Goal: Complete application form

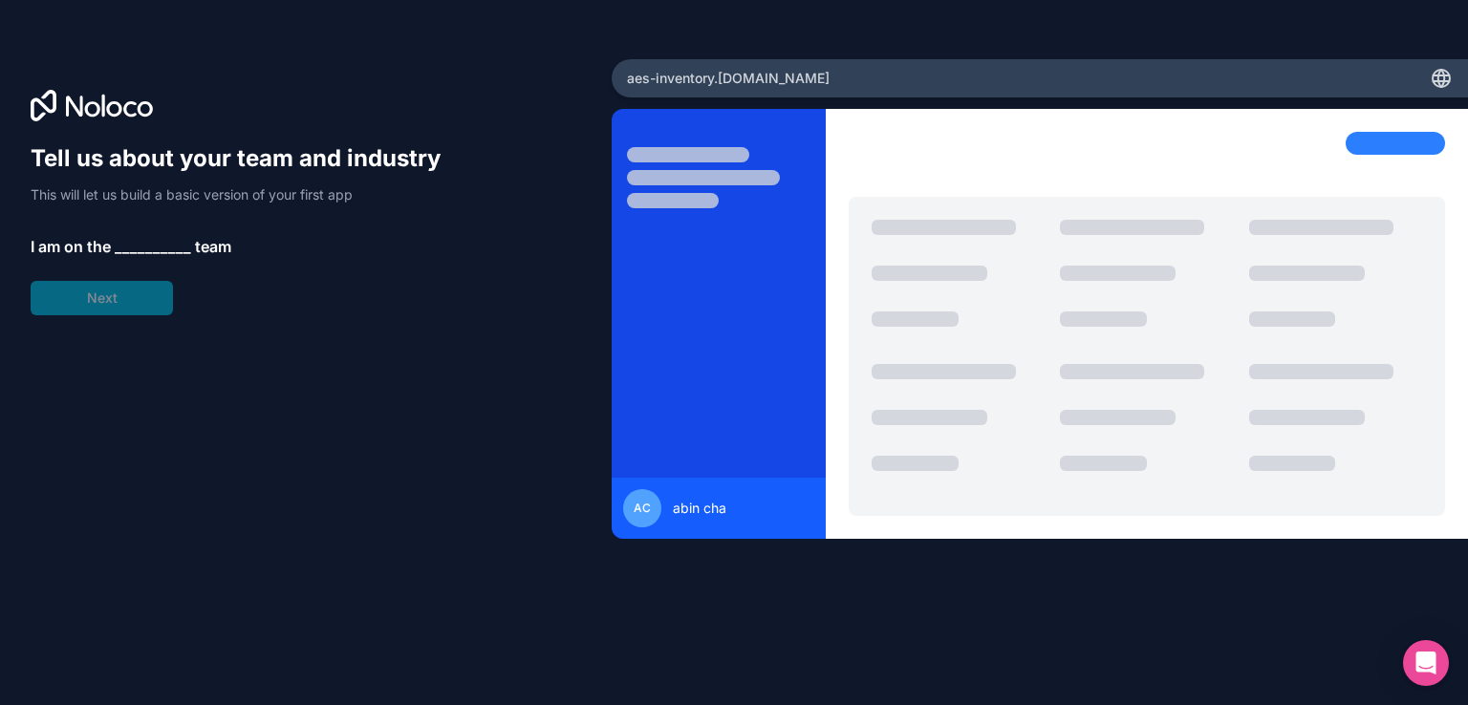
click at [1116, 87] on div "aes-inventory .[DOMAIN_NAME]" at bounding box center [1040, 78] width 856 height 38
click at [1379, 139] on div at bounding box center [1395, 143] width 99 height 23
click at [149, 246] on span "__________" at bounding box center [153, 246] width 76 height 23
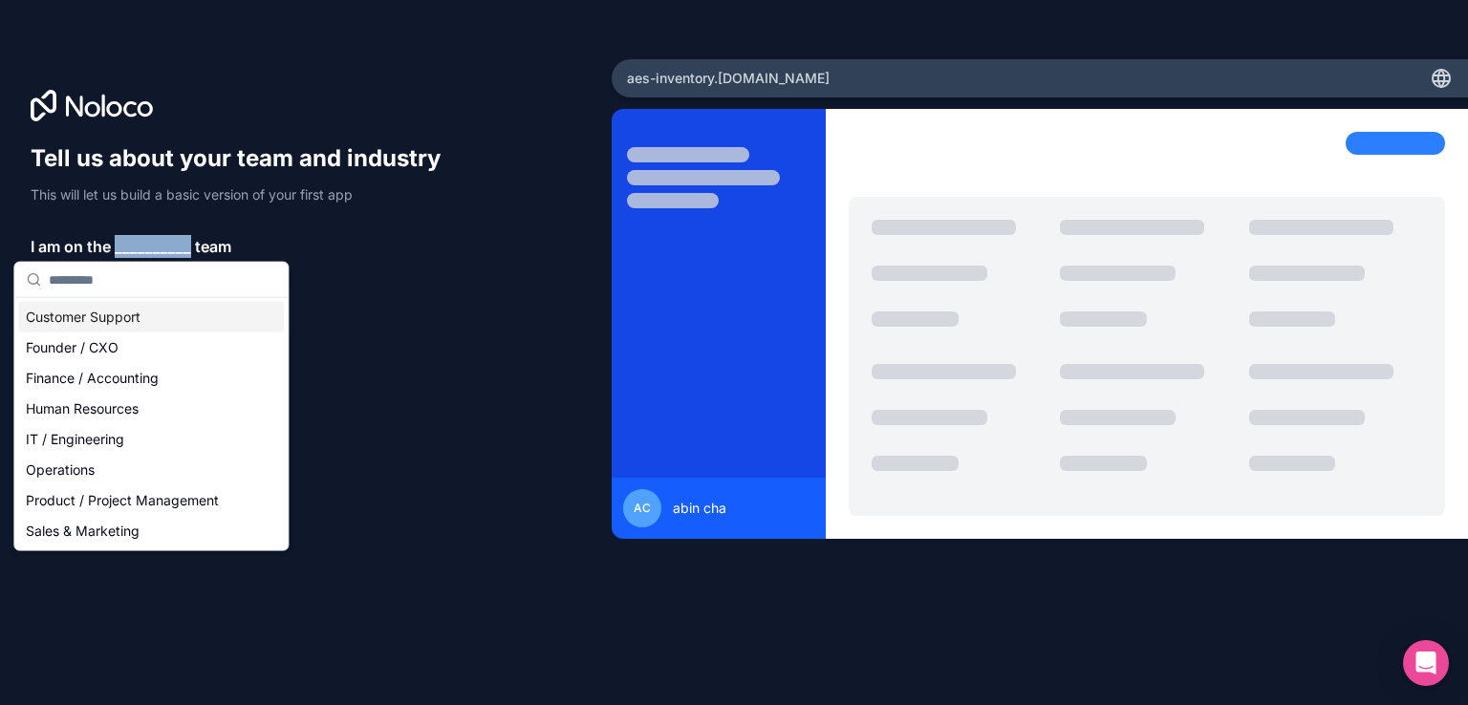
click at [149, 246] on span "__________" at bounding box center [153, 246] width 76 height 23
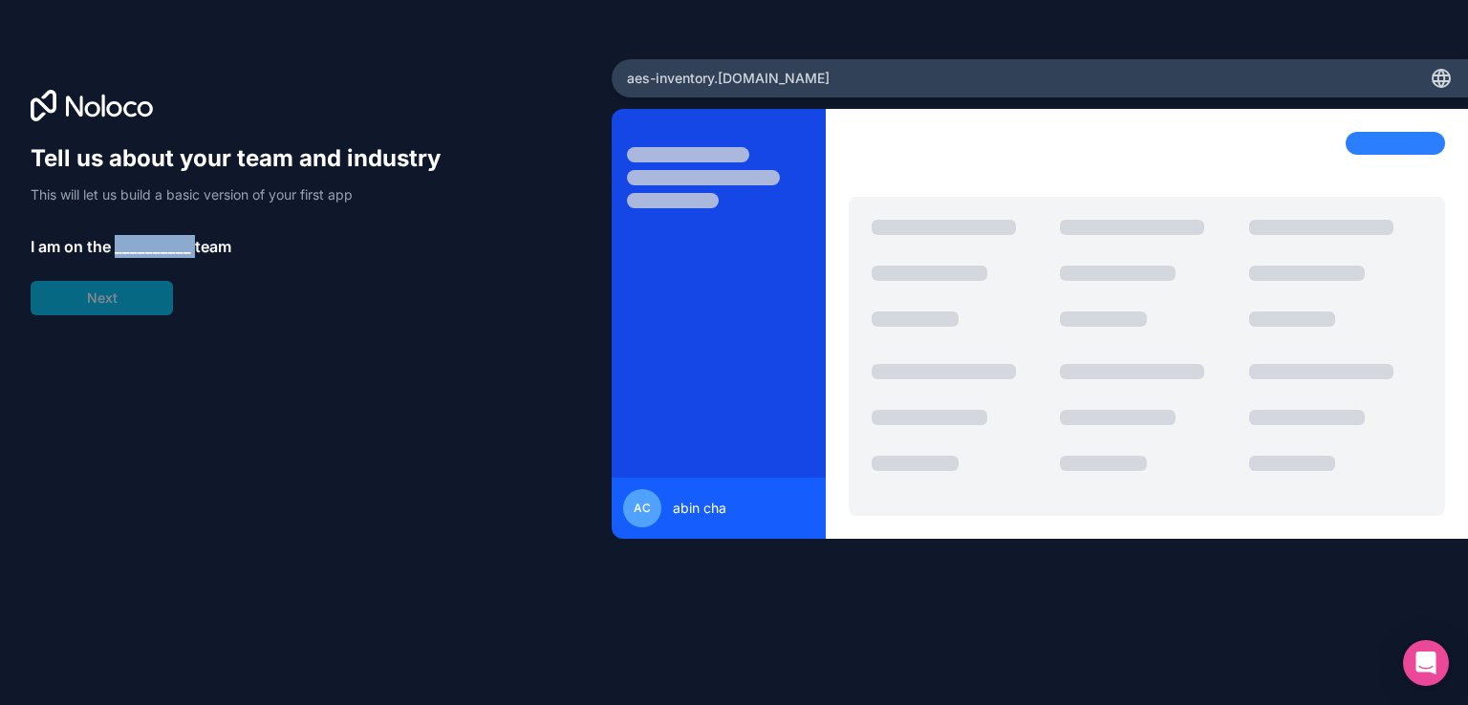
click at [149, 246] on span "__________" at bounding box center [153, 246] width 76 height 23
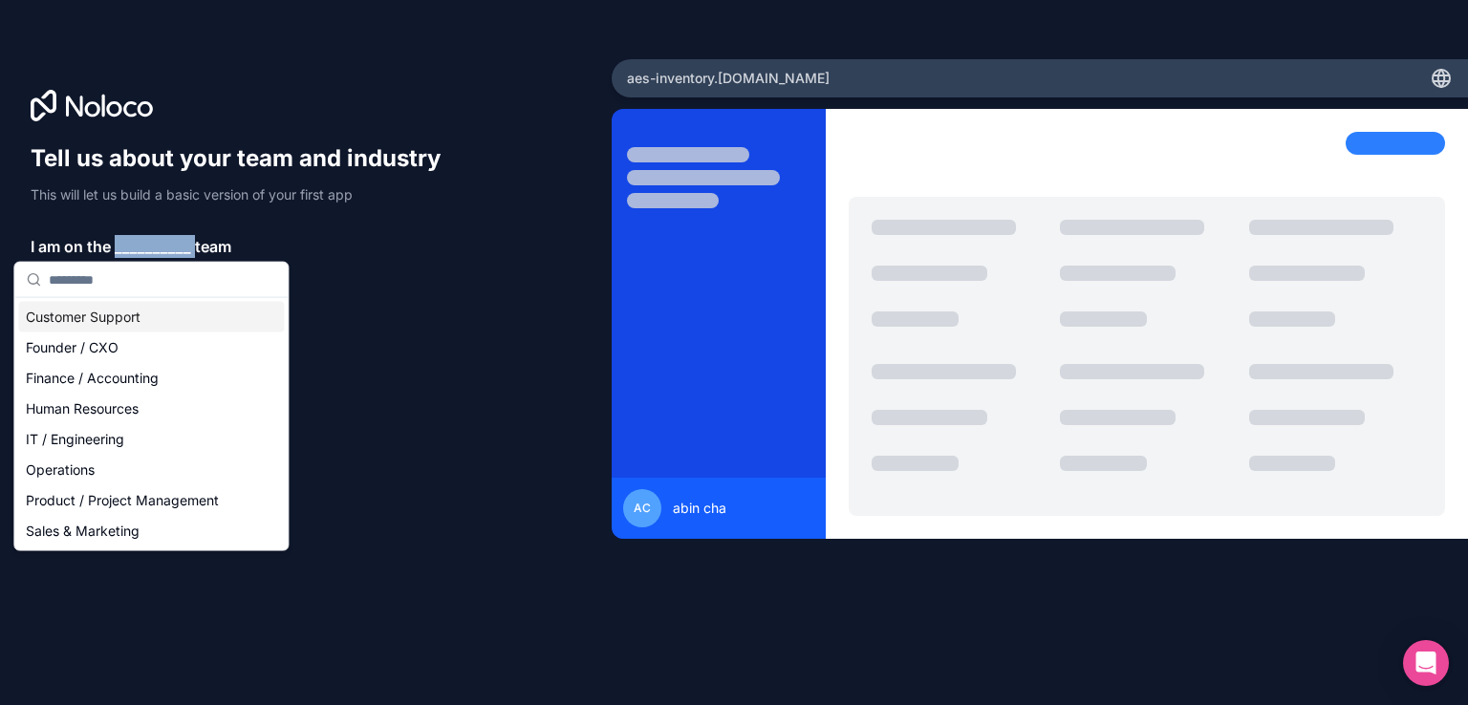
click at [149, 246] on span "__________" at bounding box center [153, 246] width 76 height 23
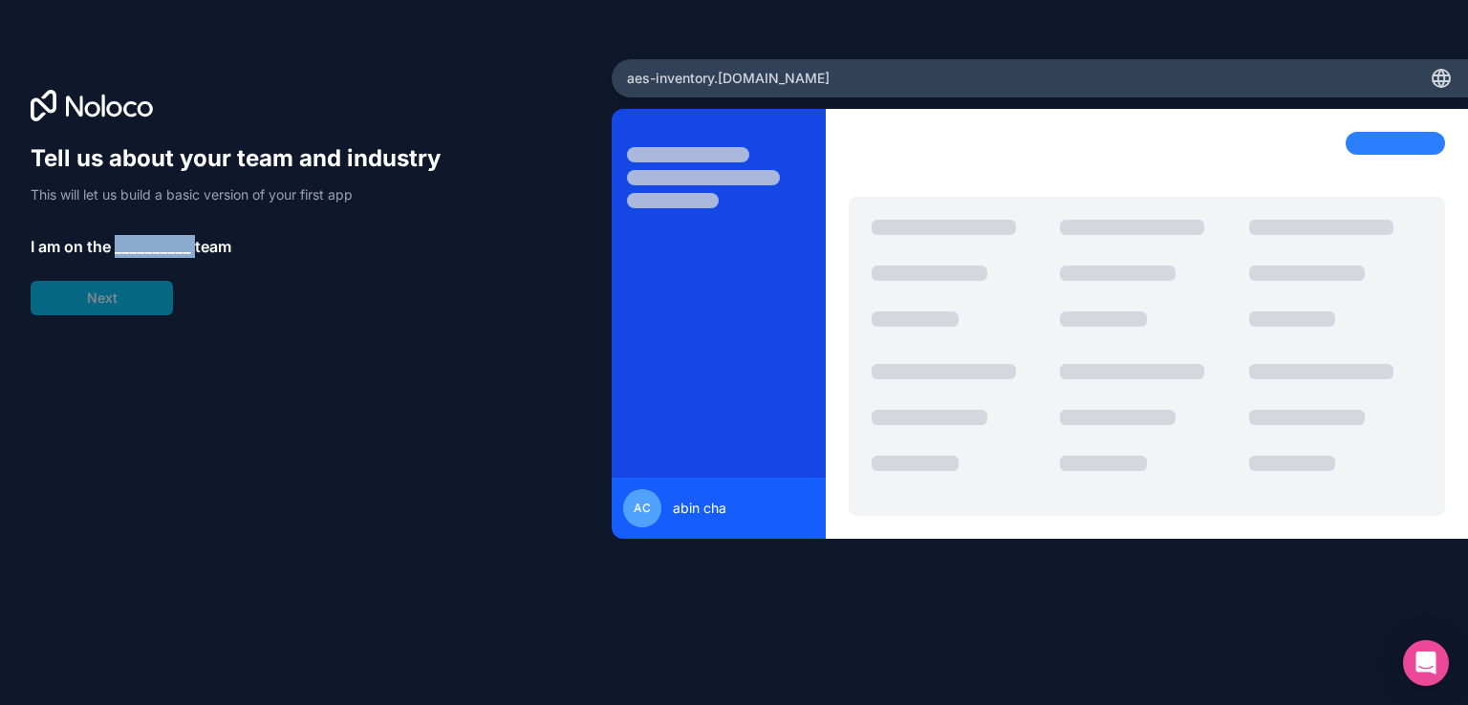
click at [126, 249] on span "__________" at bounding box center [153, 246] width 76 height 23
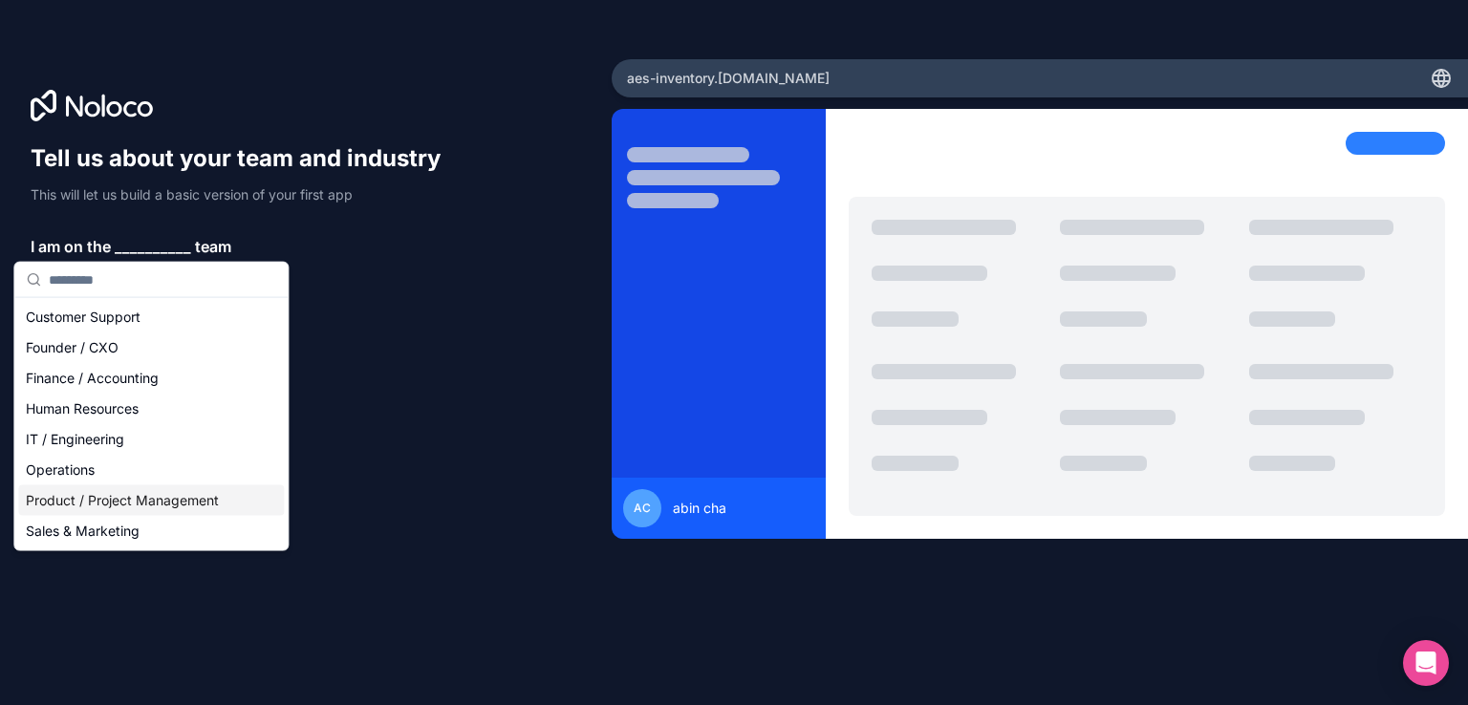
click at [124, 498] on div "Product / Project Management" at bounding box center [151, 501] width 266 height 31
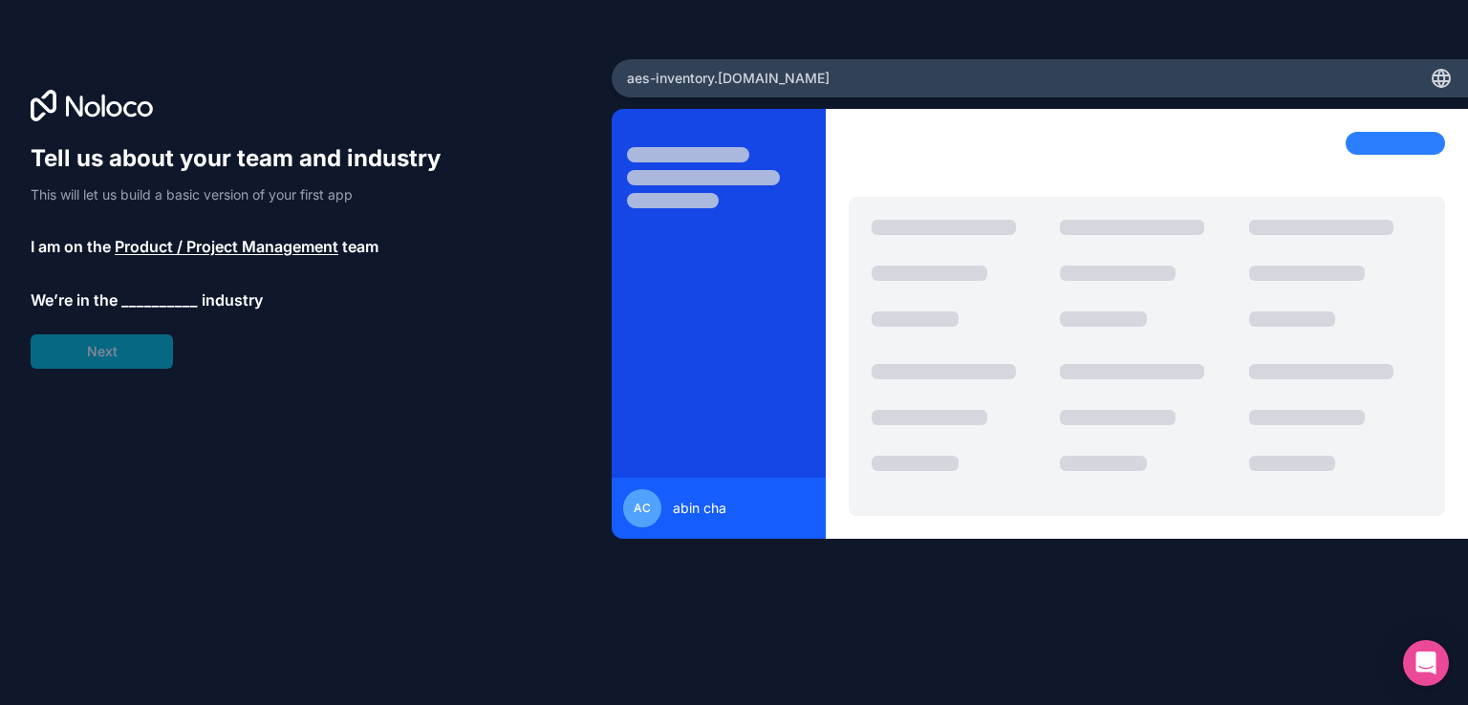
click at [161, 308] on span "__________" at bounding box center [159, 300] width 76 height 23
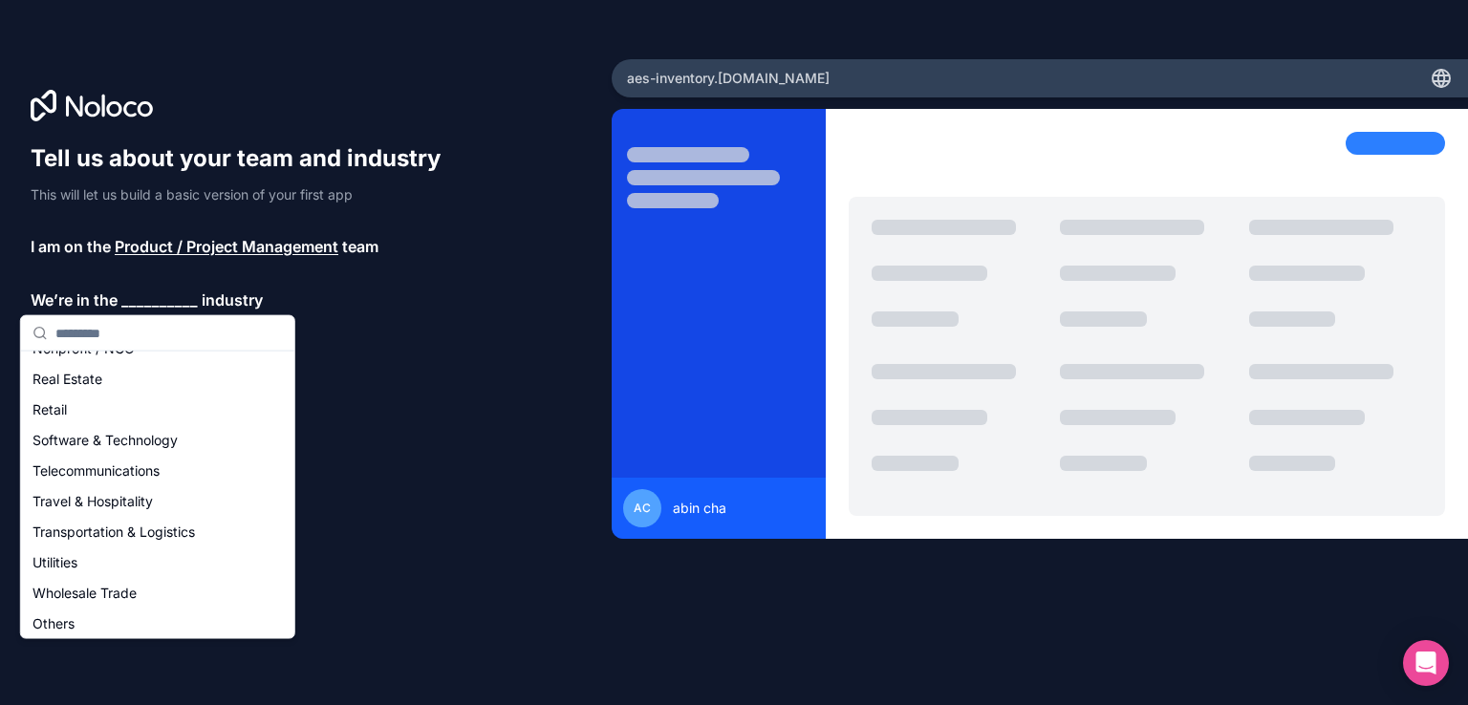
scroll to position [394, 0]
click at [112, 425] on div "Software & Technology" at bounding box center [158, 436] width 266 height 31
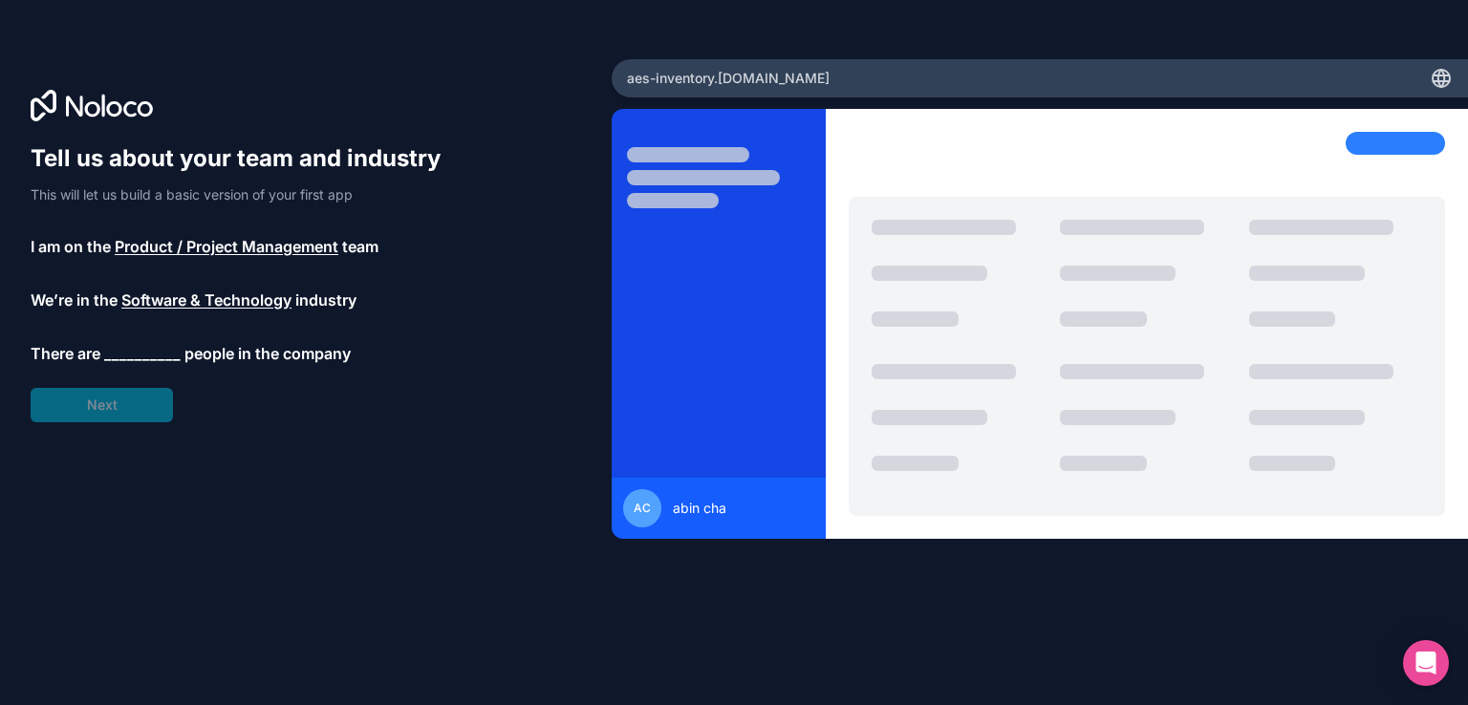
click at [162, 349] on span "__________" at bounding box center [142, 353] width 76 height 23
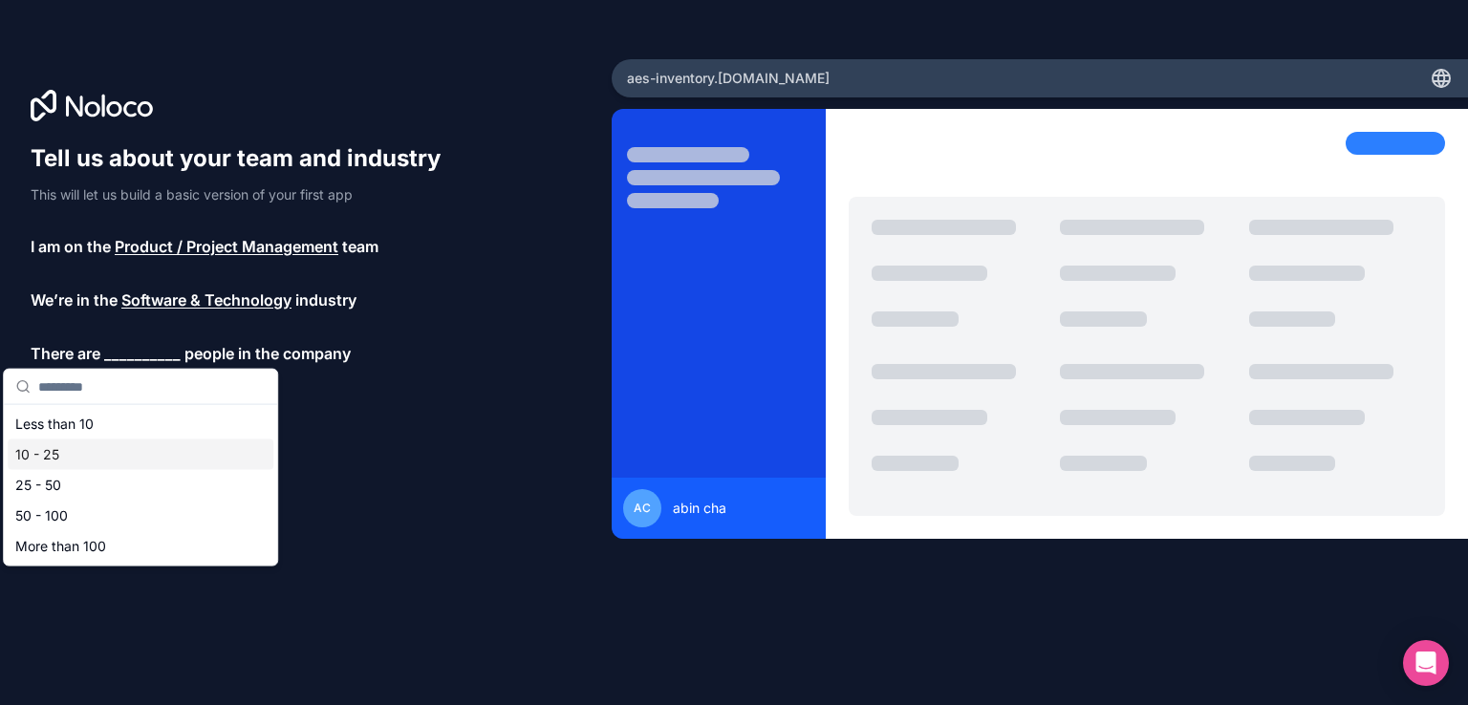
click at [78, 441] on div "10 - 25" at bounding box center [141, 455] width 266 height 31
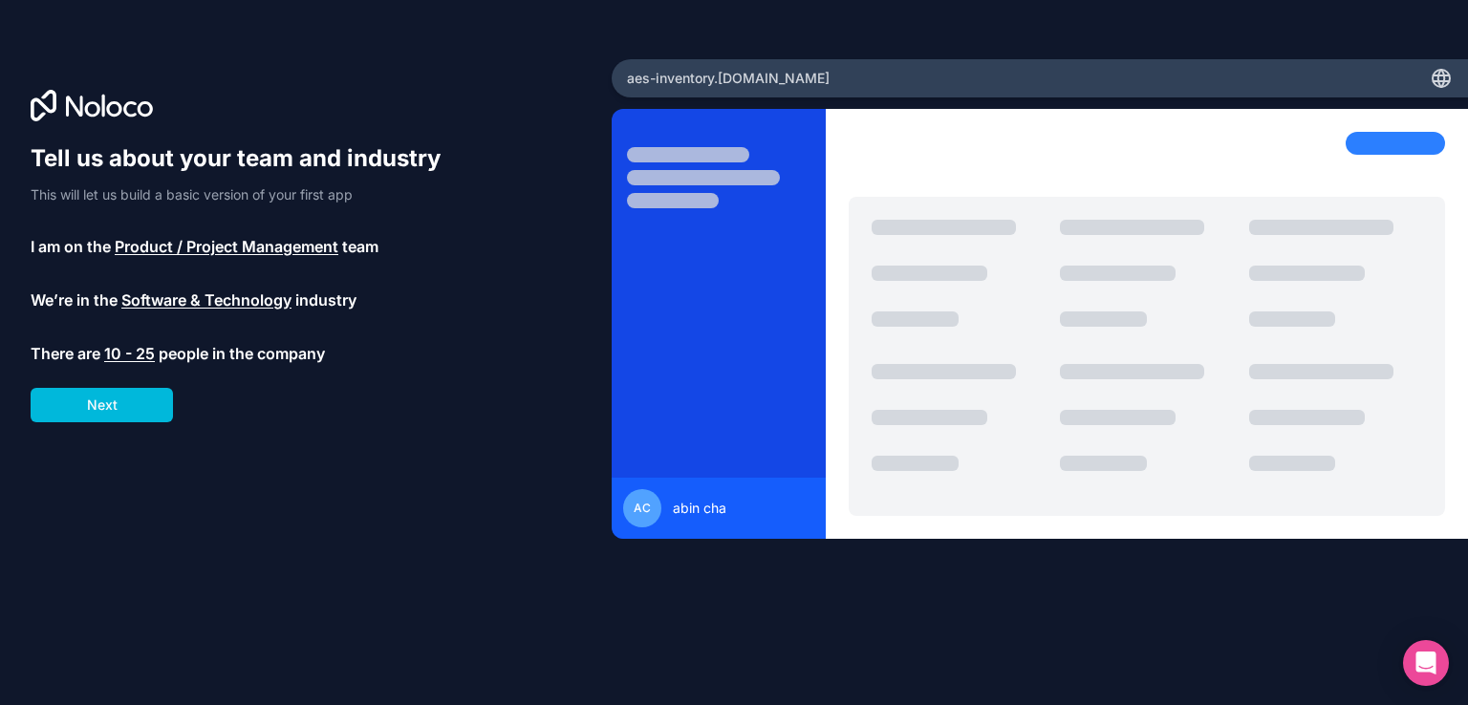
click at [112, 401] on button "Next" at bounding box center [102, 405] width 142 height 34
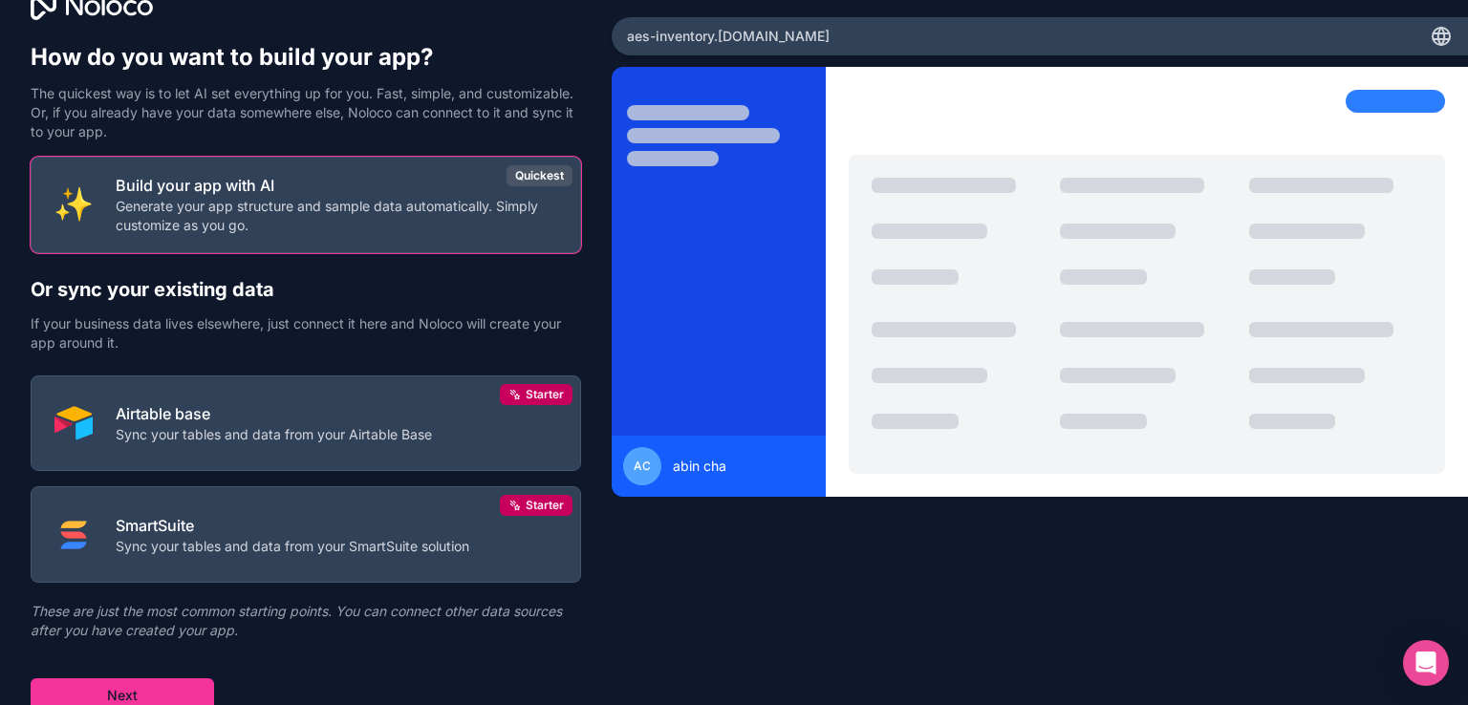
scroll to position [49, 0]
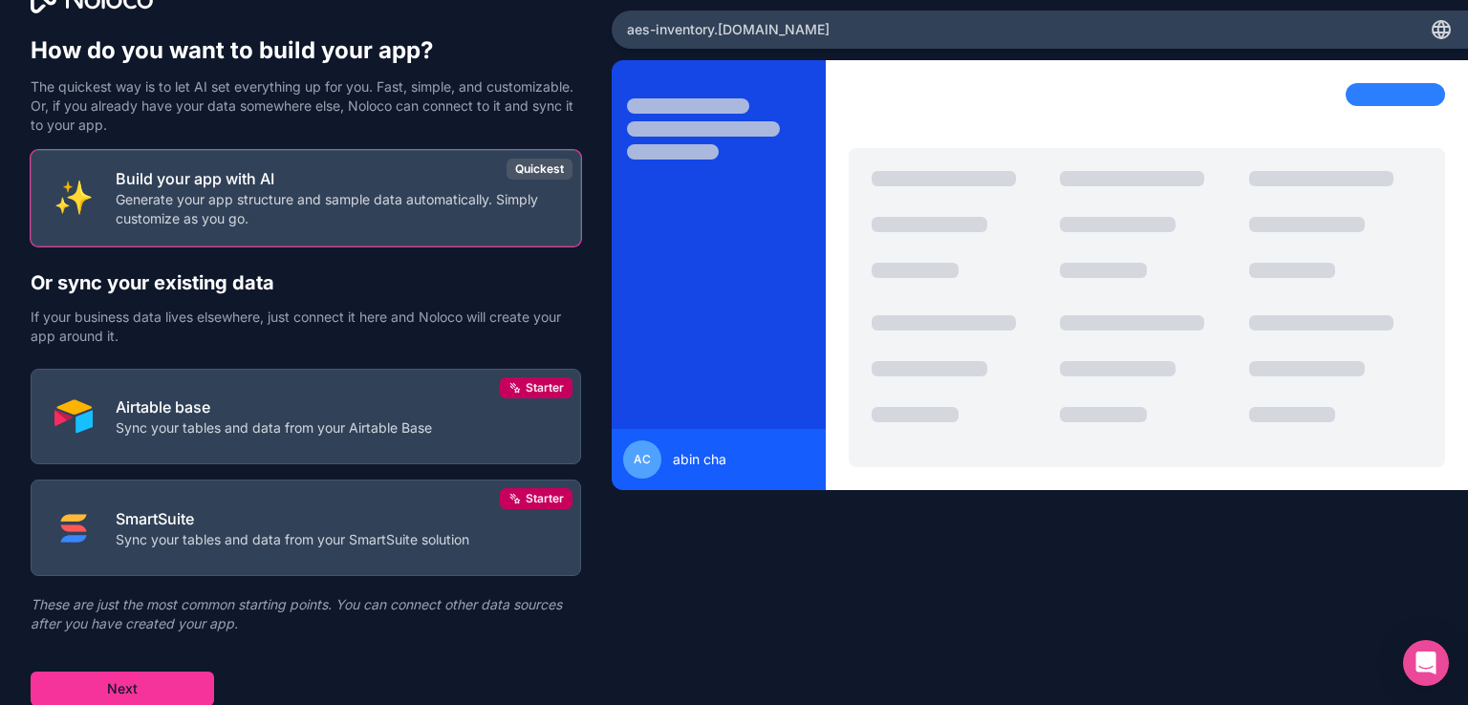
click at [145, 682] on button "Next" at bounding box center [123, 689] width 184 height 34
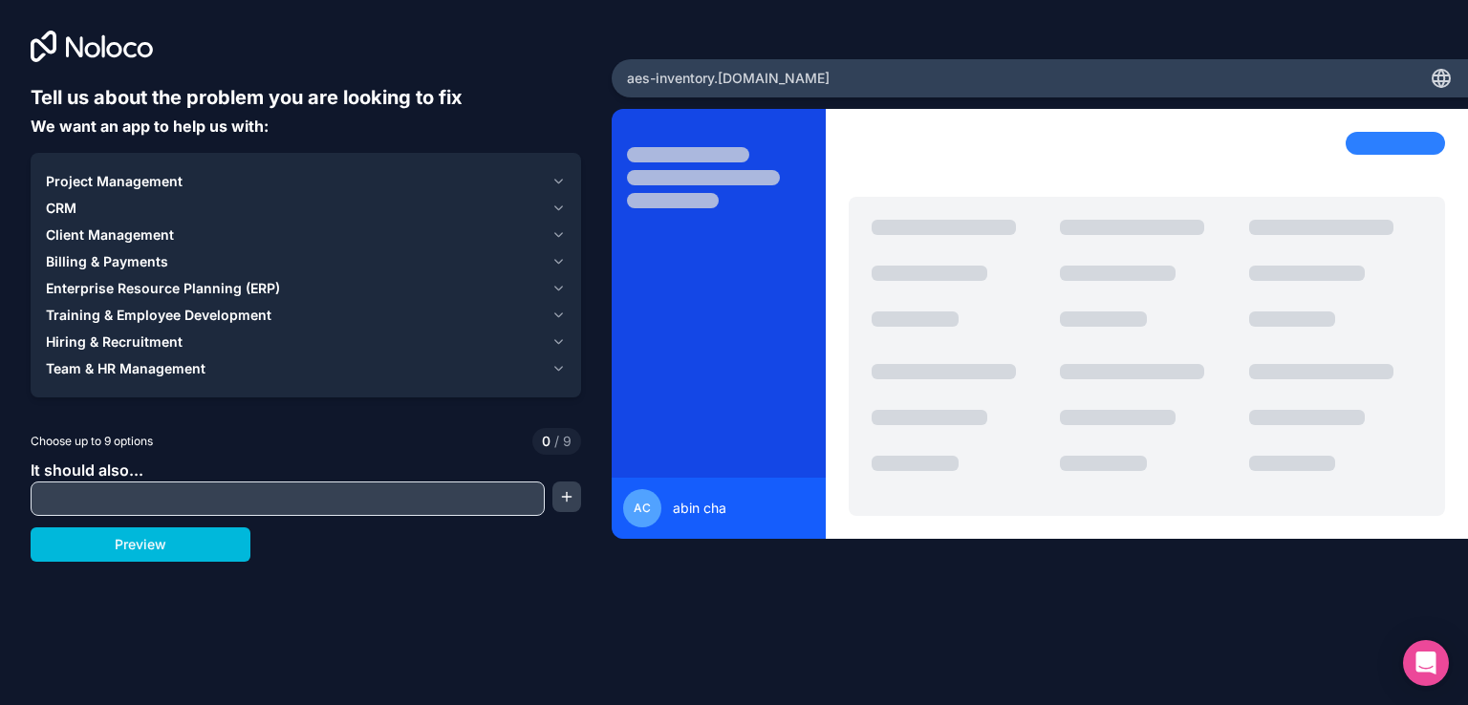
click at [249, 492] on input "text" at bounding box center [287, 499] width 505 height 27
click at [216, 538] on button "Preview" at bounding box center [141, 545] width 220 height 34
click at [217, 494] on input "text" at bounding box center [287, 499] width 505 height 27
click at [562, 493] on button "button" at bounding box center [566, 497] width 29 height 31
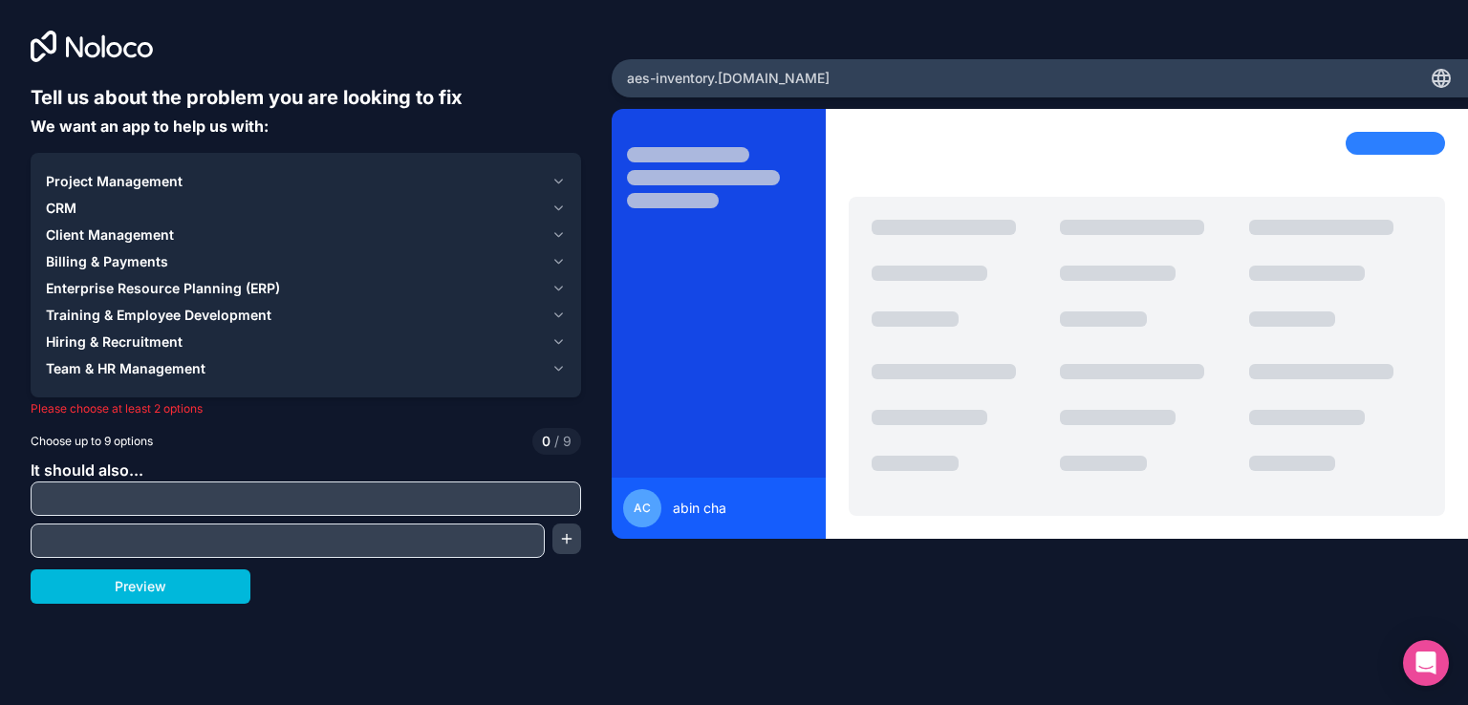
click at [443, 505] on input "text" at bounding box center [305, 499] width 541 height 27
click at [54, 497] on input "****" at bounding box center [305, 499] width 541 height 27
type input "***"
click at [66, 533] on input "text" at bounding box center [287, 541] width 505 height 27
click at [111, 583] on button "Preview" at bounding box center [141, 587] width 220 height 34
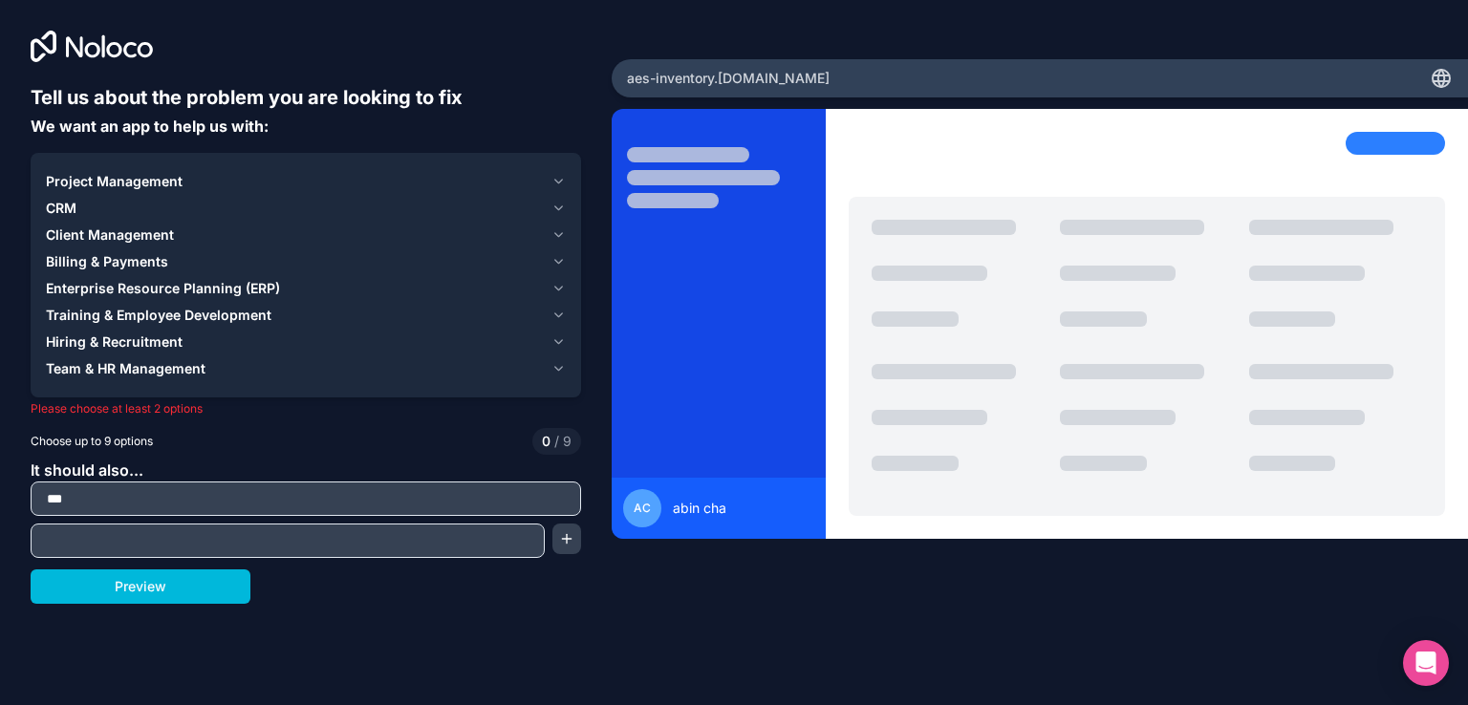
click at [146, 554] on div at bounding box center [288, 541] width 514 height 34
click at [136, 545] on input "text" at bounding box center [287, 541] width 505 height 27
type input "*"
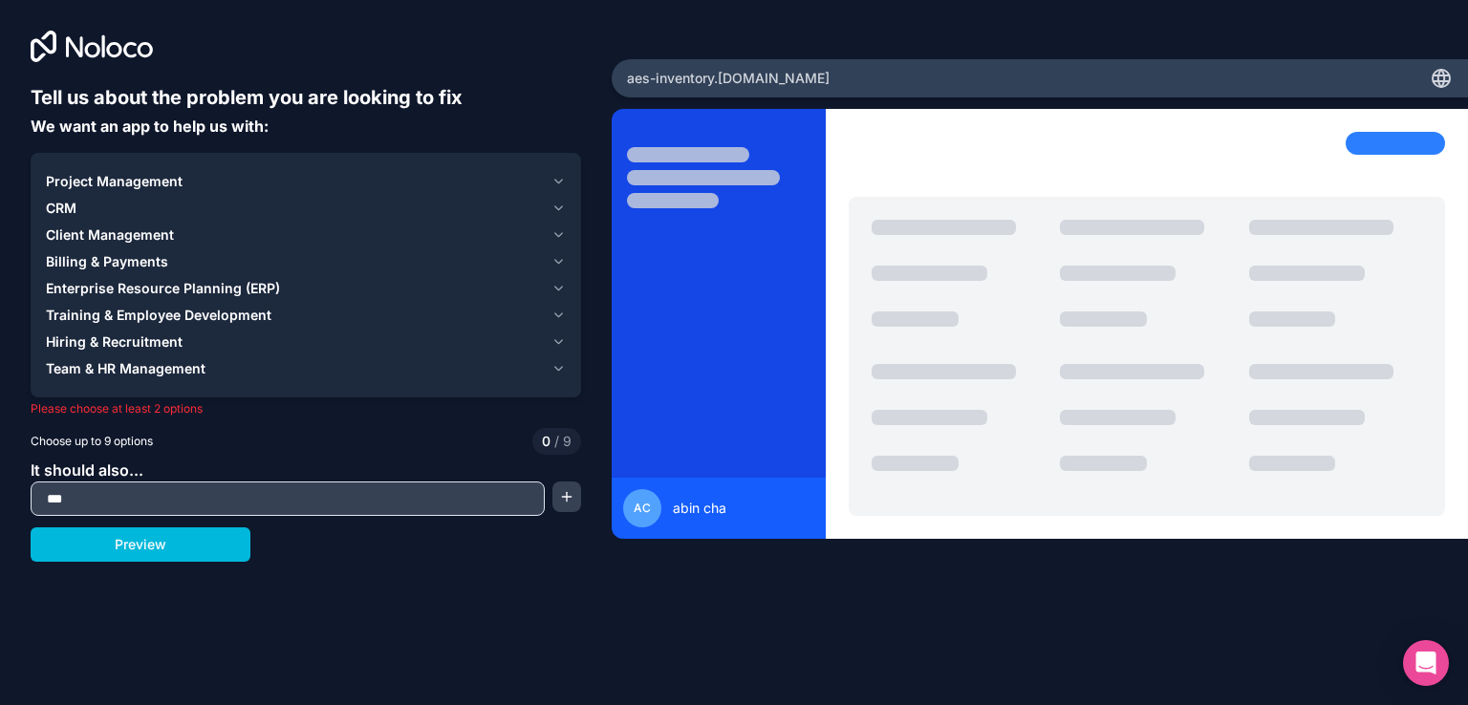
click at [146, 550] on button "Preview" at bounding box center [141, 545] width 220 height 34
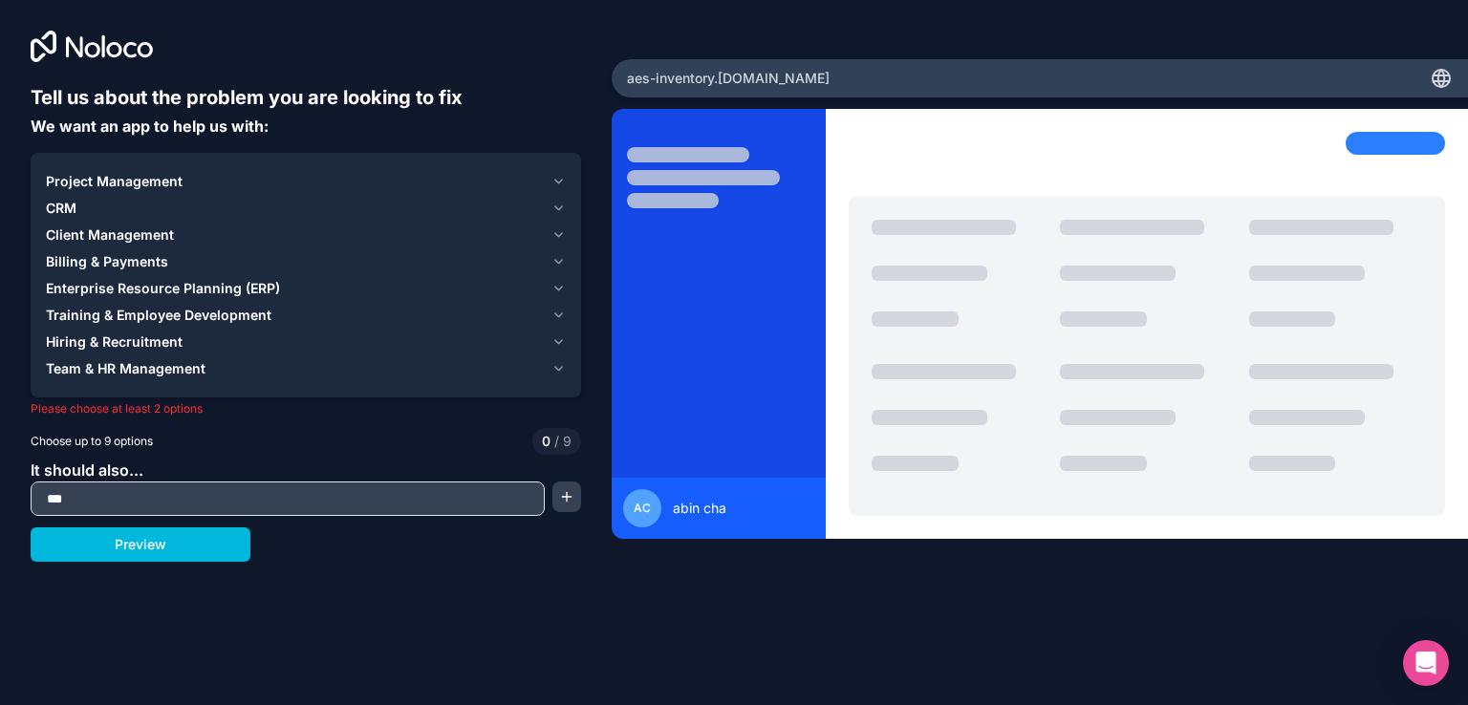
click at [146, 550] on button "Preview" at bounding box center [141, 545] width 220 height 34
click at [293, 498] on input "***" at bounding box center [287, 499] width 505 height 27
type input "*"
click at [162, 548] on button "Preview" at bounding box center [141, 545] width 220 height 34
click at [149, 177] on span "Project Management" at bounding box center [114, 181] width 137 height 19
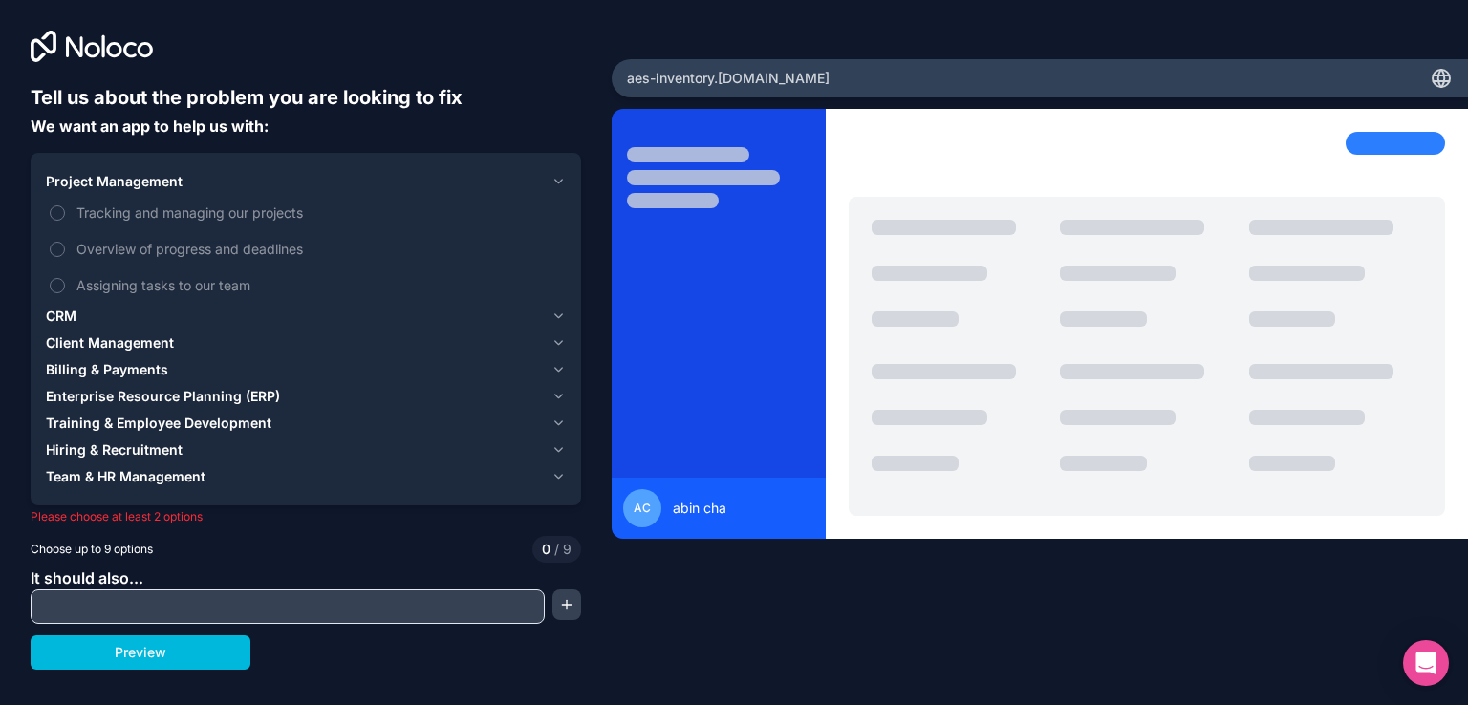
click at [60, 215] on button "Tracking and managing our projects" at bounding box center [57, 212] width 15 height 15
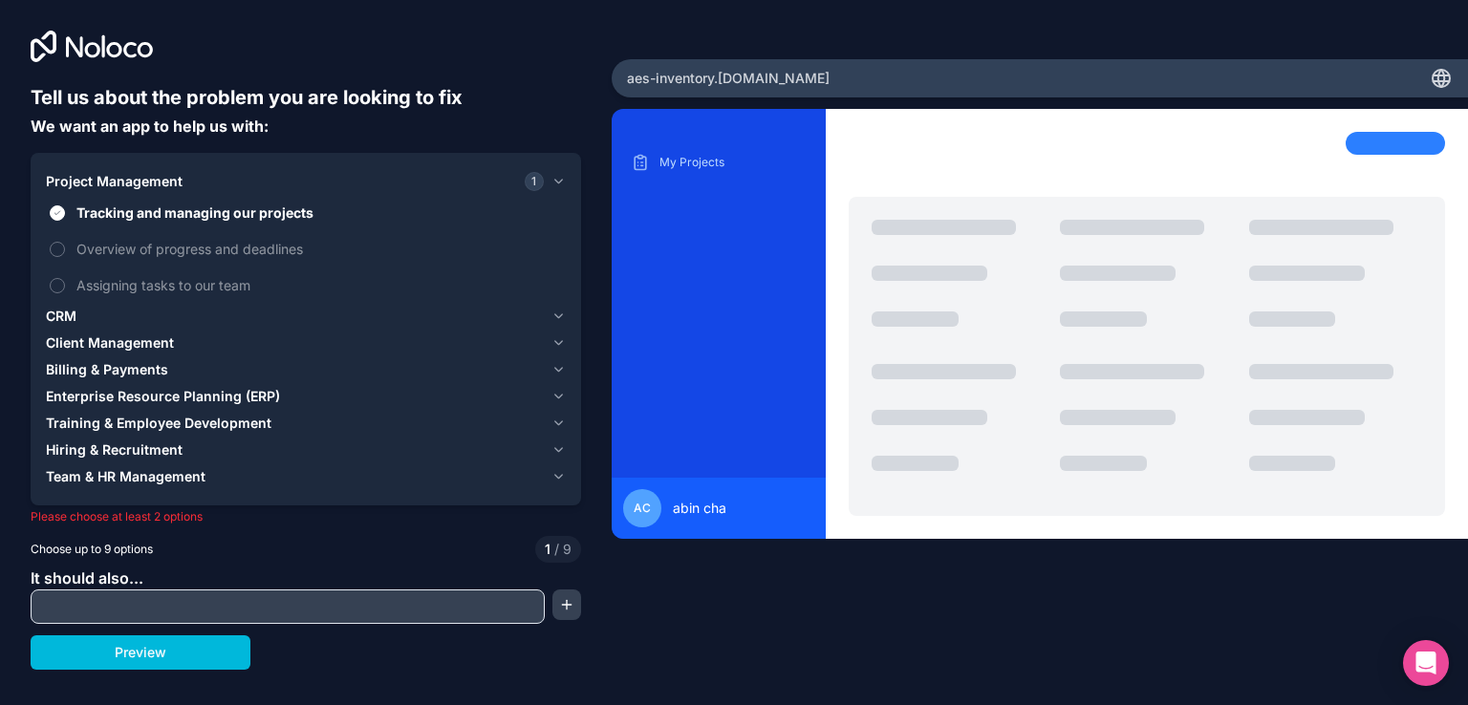
click at [96, 341] on span "Client Management" at bounding box center [110, 343] width 128 height 19
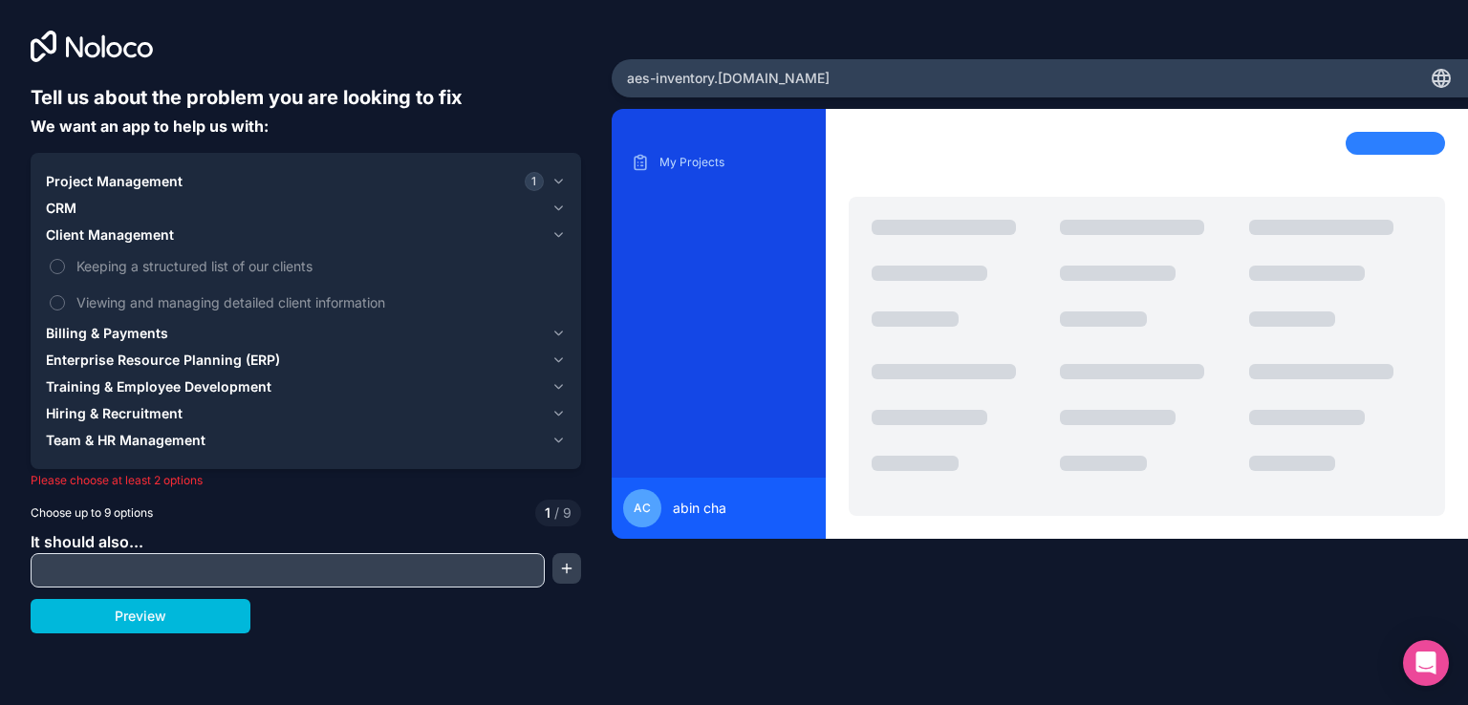
click at [65, 331] on span "Billing & Payments" at bounding box center [107, 333] width 122 height 19
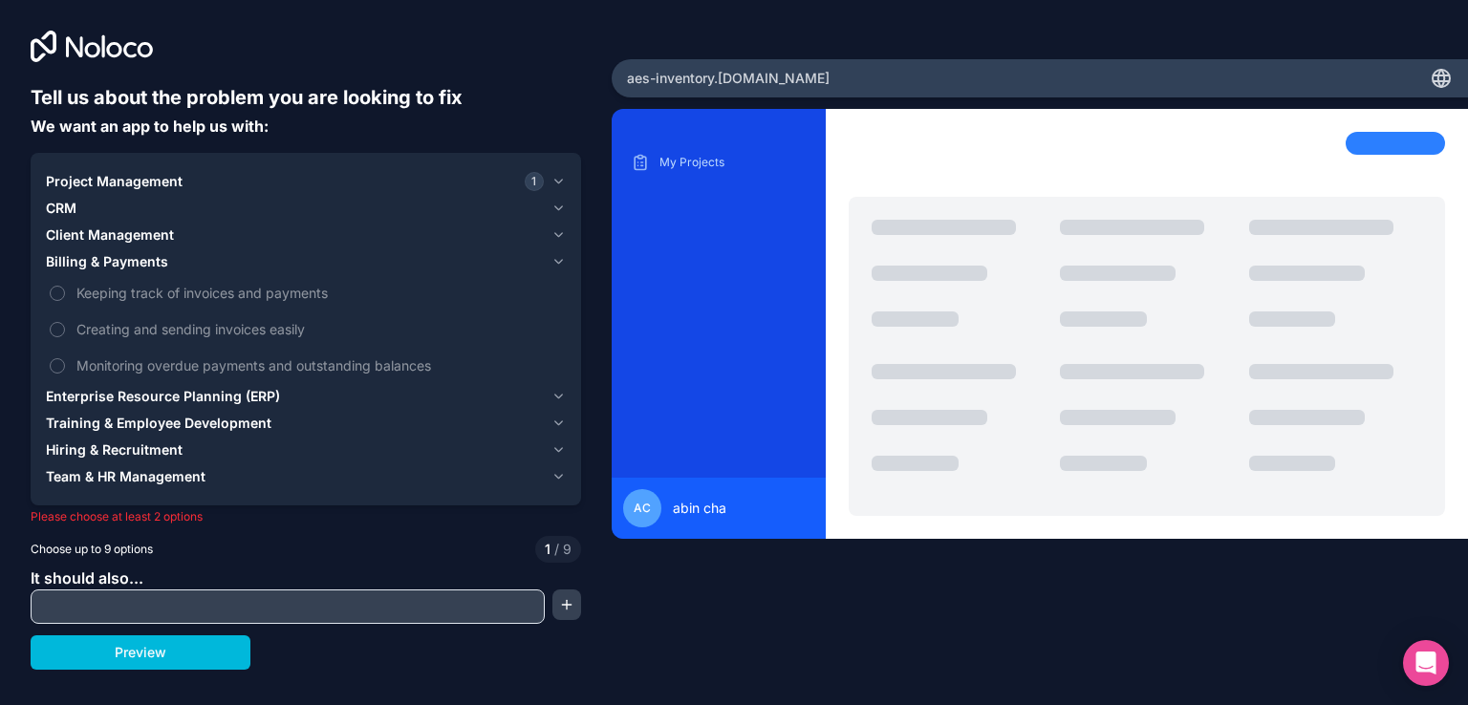
click at [118, 651] on button "Preview" at bounding box center [141, 653] width 220 height 34
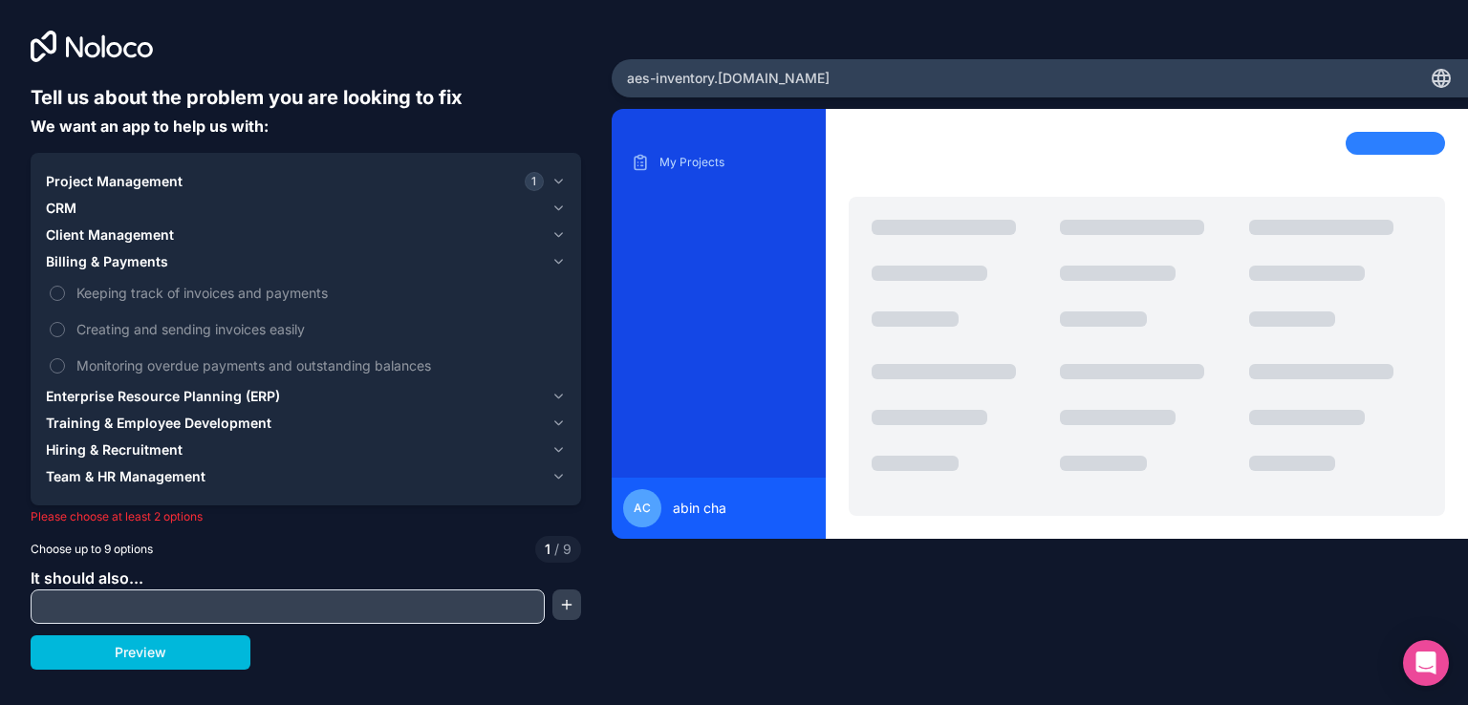
click at [61, 237] on span "Client Management" at bounding box center [110, 235] width 128 height 19
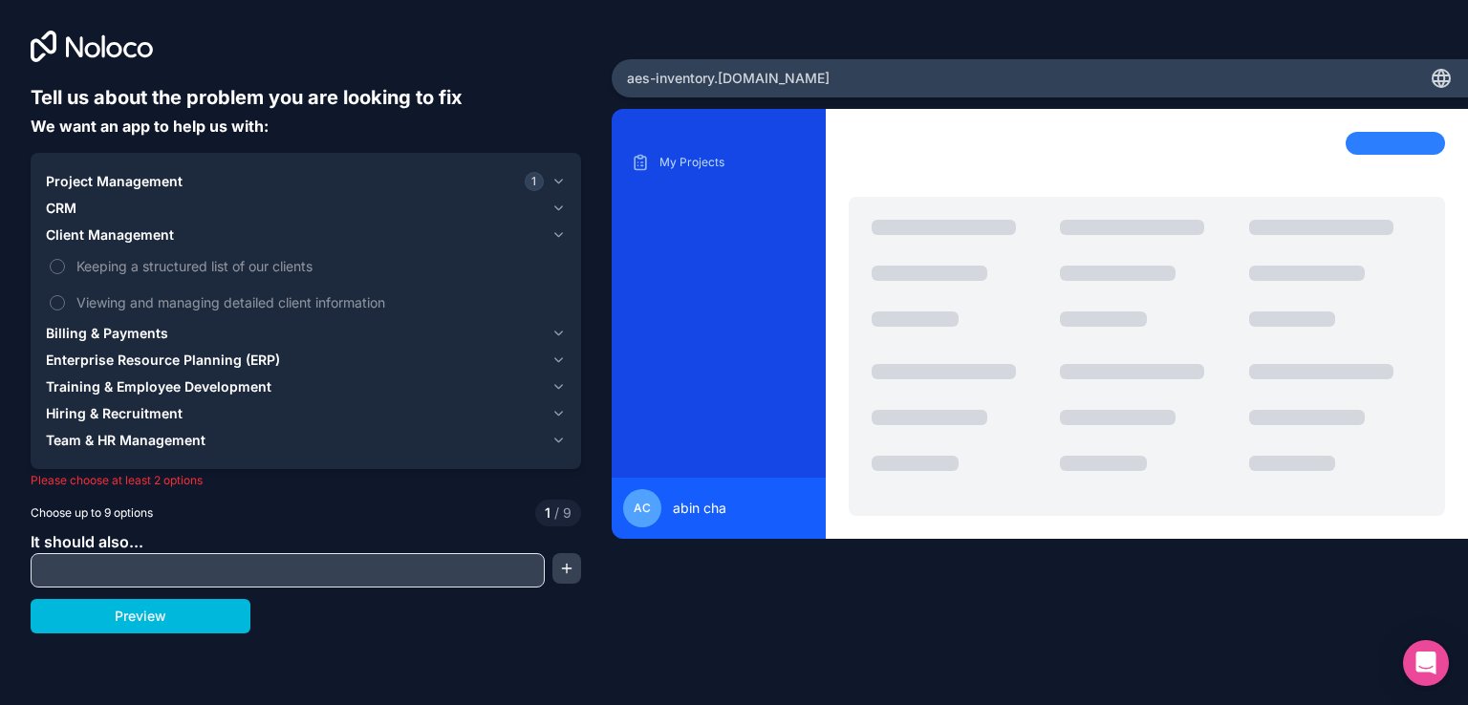
click at [72, 184] on span "Project Management" at bounding box center [114, 181] width 137 height 19
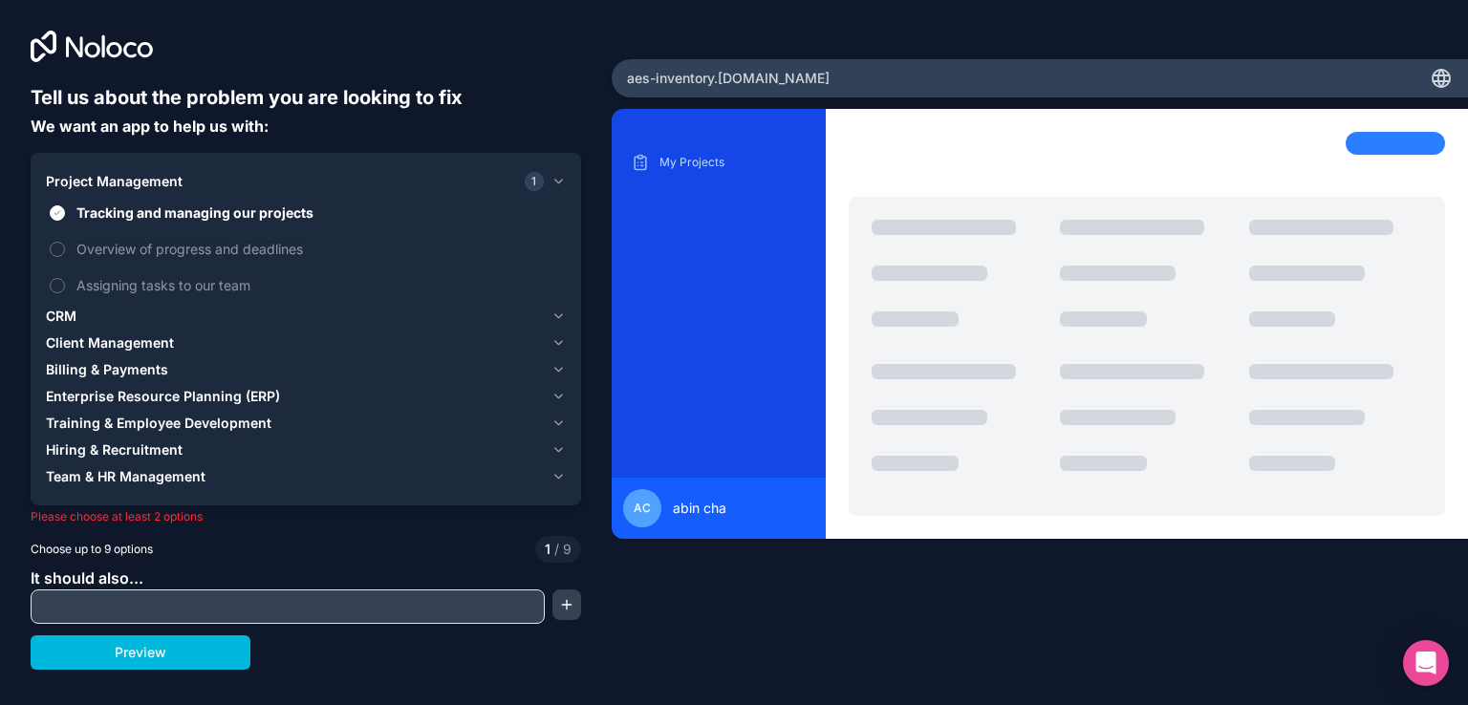
click at [95, 360] on span "Billing & Payments" at bounding box center [107, 369] width 122 height 19
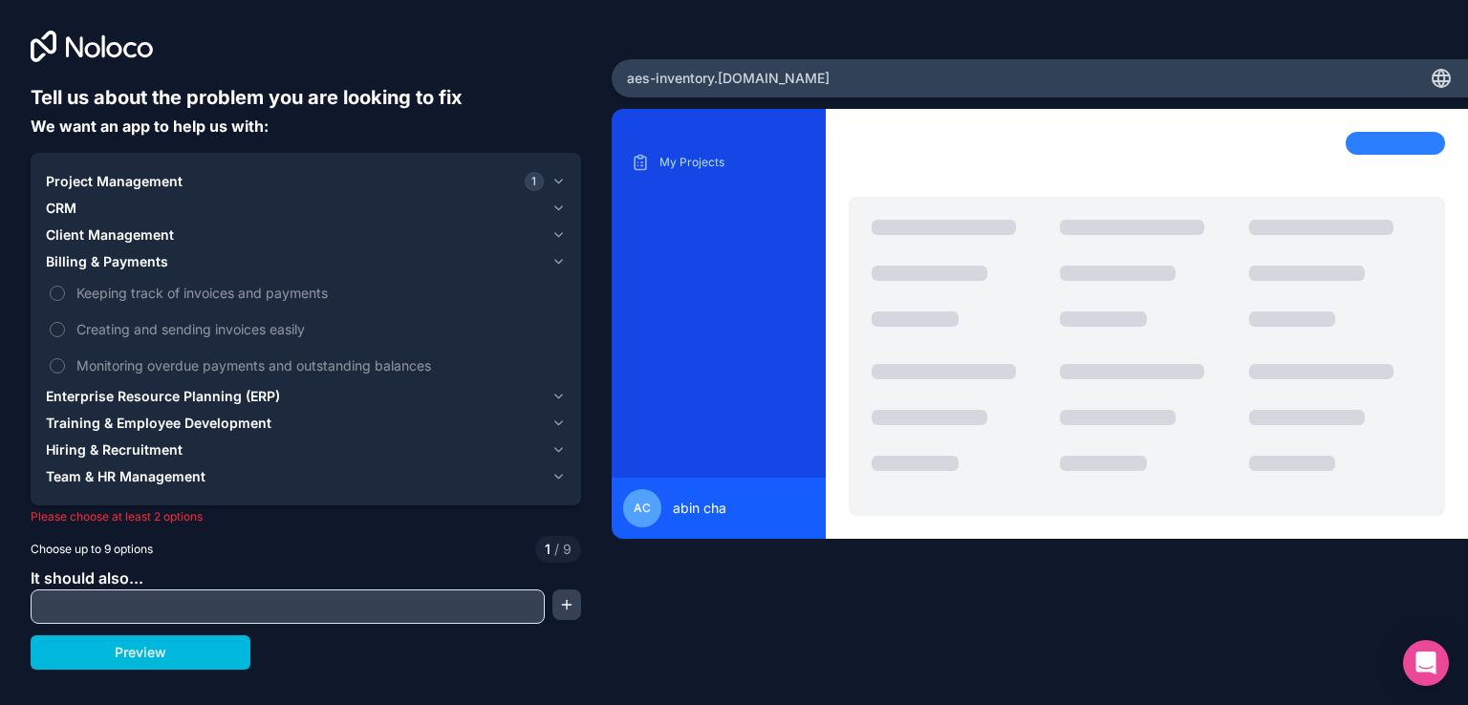
click at [94, 224] on button "Client Management" at bounding box center [306, 235] width 520 height 27
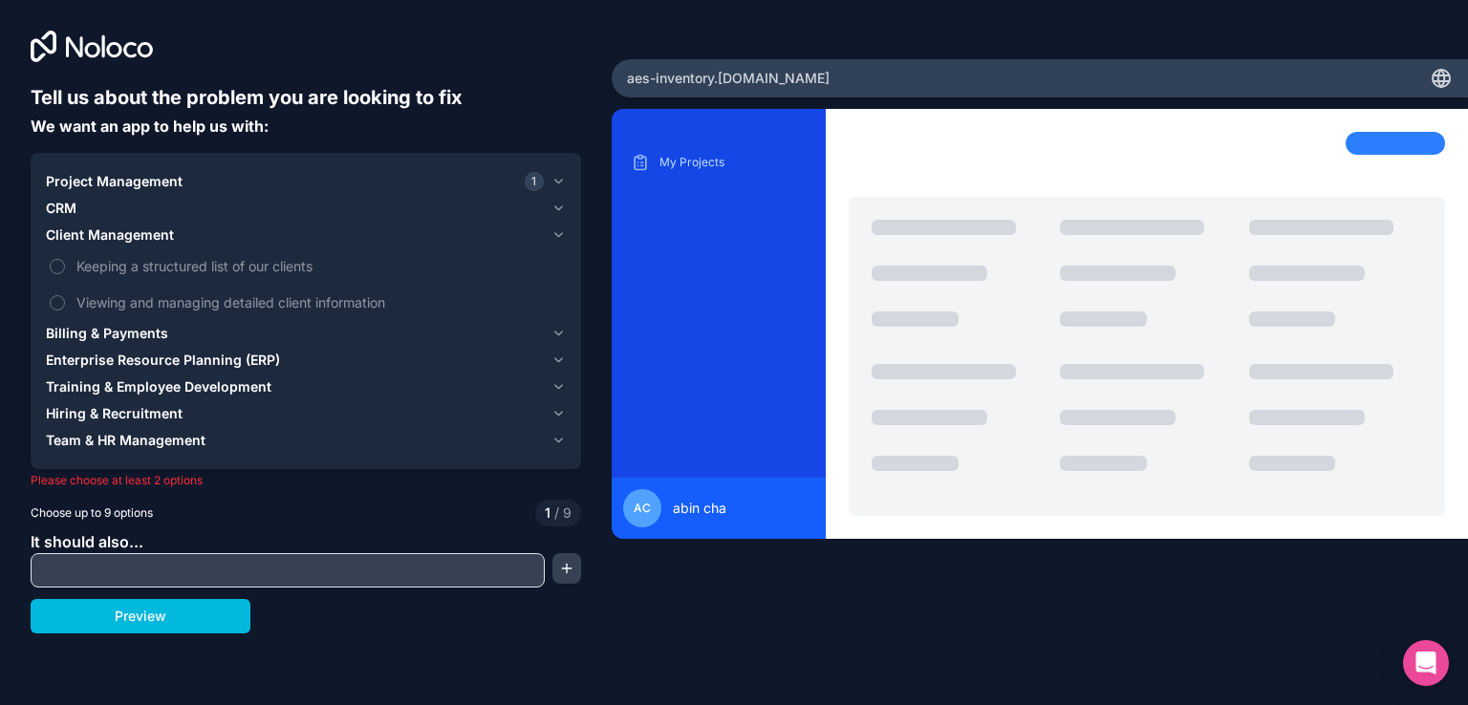
click at [60, 264] on button "Keeping a structured list of our clients" at bounding box center [57, 266] width 15 height 15
click at [148, 613] on button "Preview" at bounding box center [141, 616] width 220 height 34
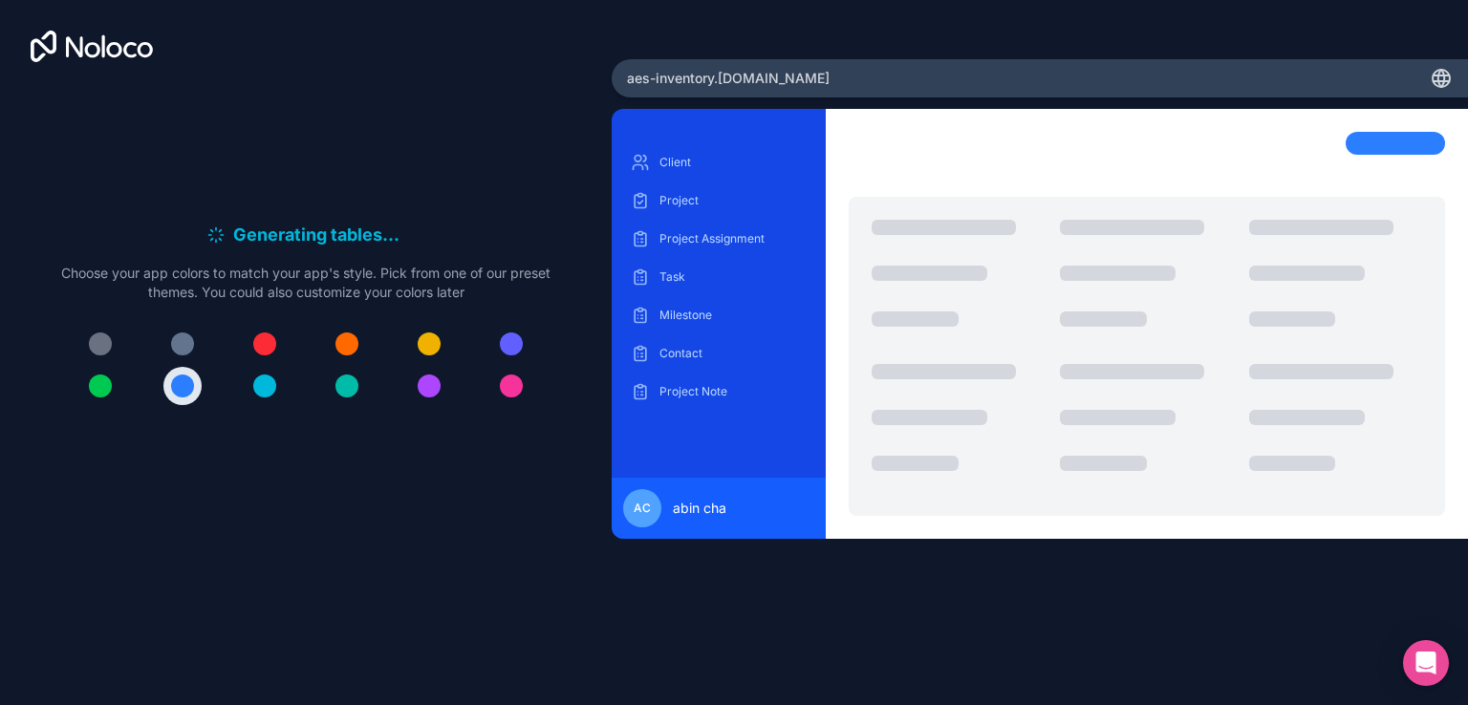
click at [697, 200] on p "Project" at bounding box center [732, 200] width 147 height 15
click at [727, 242] on p "Project Assignment" at bounding box center [732, 238] width 147 height 15
click at [673, 275] on p "Task" at bounding box center [732, 277] width 147 height 15
click at [690, 348] on p "Contact" at bounding box center [732, 353] width 147 height 15
click at [672, 196] on p "Project" at bounding box center [732, 200] width 147 height 15
